Goal: Task Accomplishment & Management: Use online tool/utility

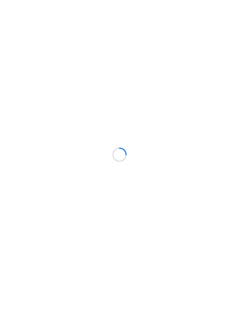
scroll to position [0, 0]
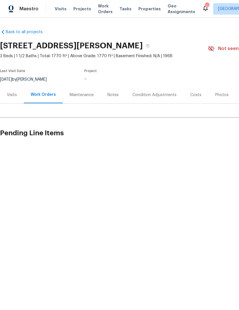
scroll to position [0, 0]
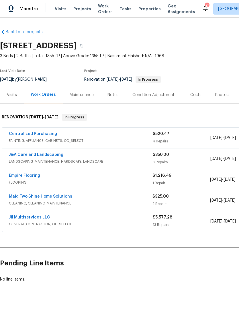
scroll to position [0, 0]
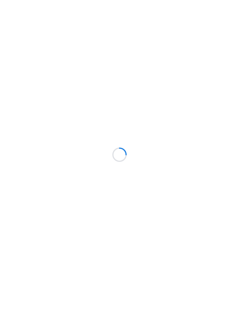
scroll to position [0, 0]
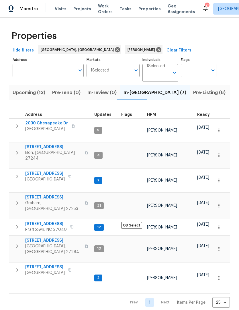
click at [162, 78] on body "Maestro Visits Projects Work Orders Tasks Properties Geo Assignments 17 Greensb…" at bounding box center [119, 155] width 239 height 310
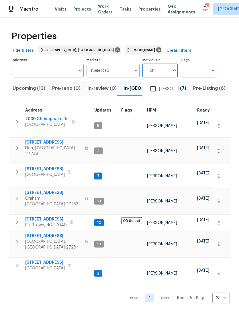
type input "chip"
click at [170, 91] on li "Chip Hunter" at bounding box center [160, 89] width 26 height 12
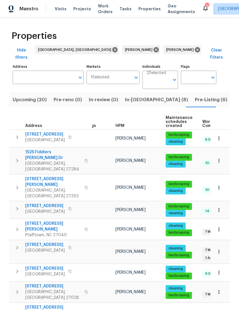
scroll to position [0, 10]
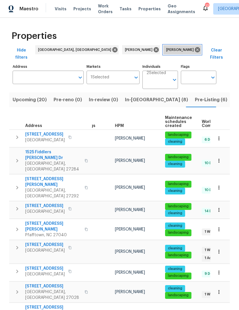
click at [194, 47] on icon at bounding box center [197, 50] width 6 height 6
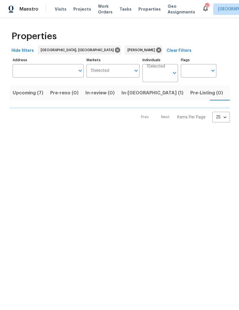
scroll to position [0, 9]
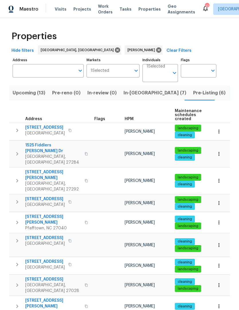
click at [102, 12] on span "Work Orders" at bounding box center [105, 8] width 15 height 11
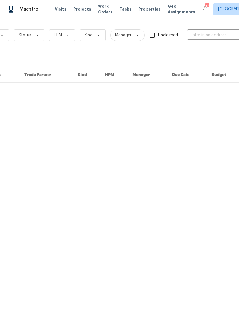
scroll to position [0, 56]
click at [201, 37] on input "text" at bounding box center [213, 35] width 57 height 9
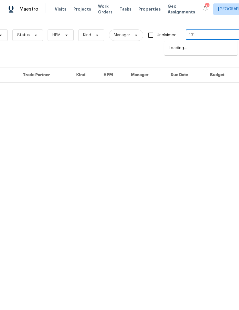
type input "1312"
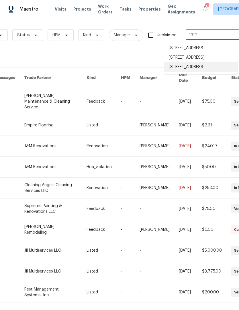
click at [193, 72] on li "1312 Unity St, Thomasville, NC 27360" at bounding box center [200, 66] width 73 height 9
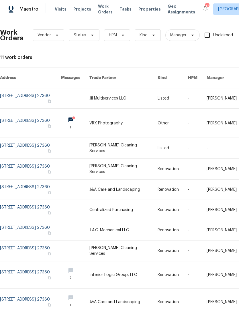
click at [27, 91] on link at bounding box center [30, 98] width 61 height 20
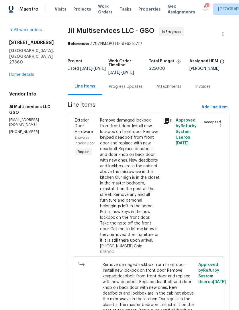
click at [24, 73] on link "Home details" at bounding box center [21, 75] width 25 height 4
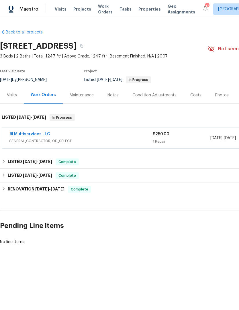
click at [106, 91] on div "Notes" at bounding box center [112, 95] width 25 height 17
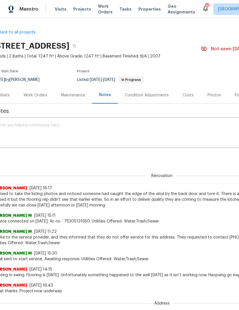
scroll to position [0, 7]
